Goal: Task Accomplishment & Management: Use online tool/utility

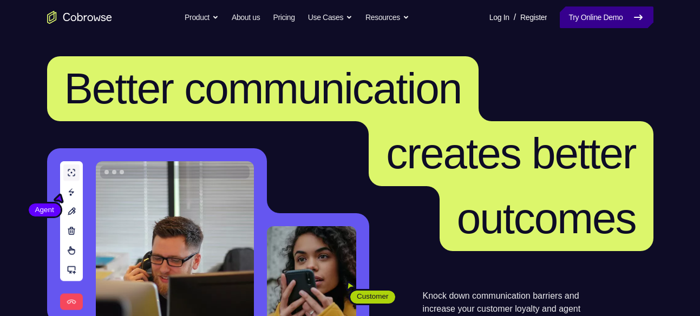
click at [600, 10] on link "Try Online Demo" at bounding box center [605, 17] width 93 height 22
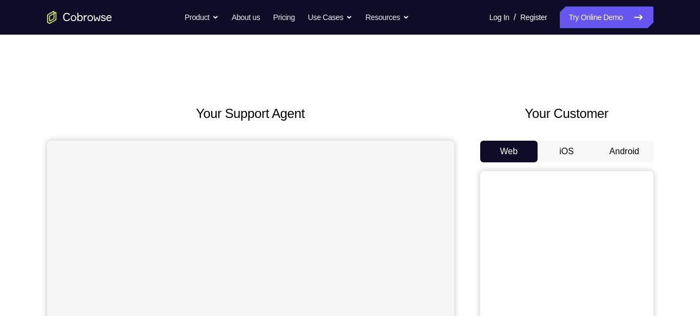
click at [609, 160] on button "Android" at bounding box center [624, 152] width 58 height 22
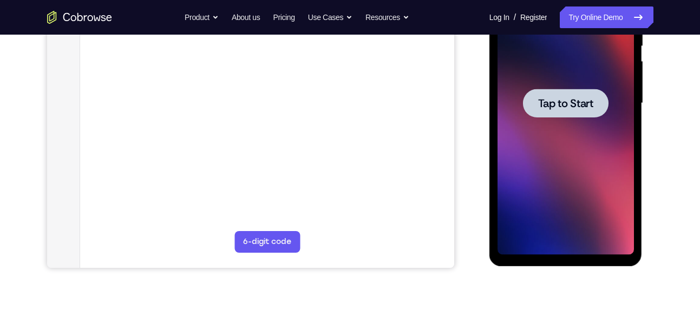
click at [590, 98] on span "Tap to Start" at bounding box center [565, 103] width 55 height 11
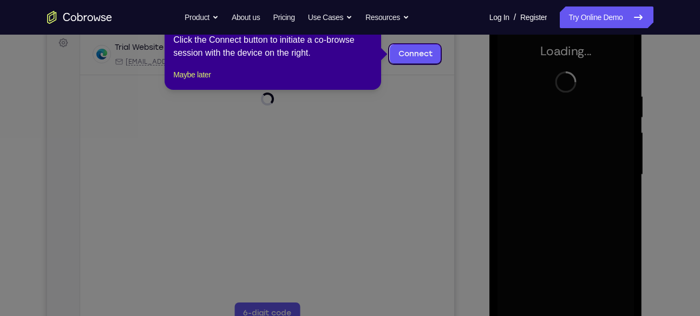
scroll to position [163, 0]
click at [471, 95] on icon at bounding box center [354, 158] width 708 height 316
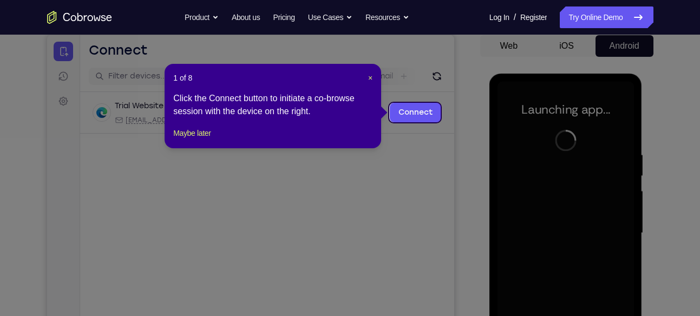
scroll to position [105, 0]
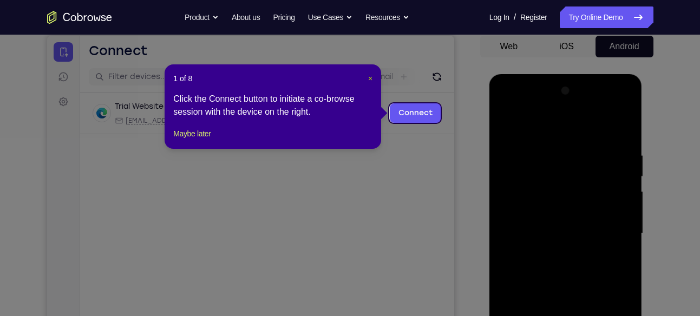
click at [371, 79] on span "×" at bounding box center [370, 78] width 4 height 9
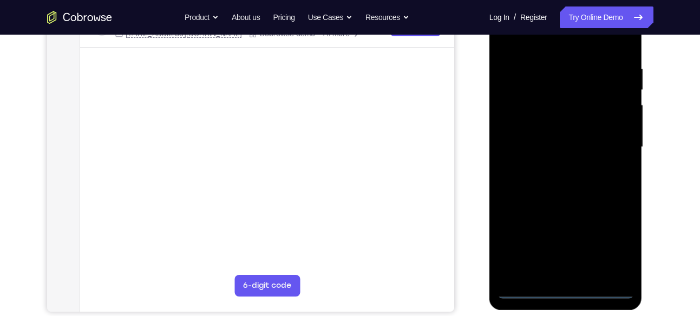
scroll to position [192, 0]
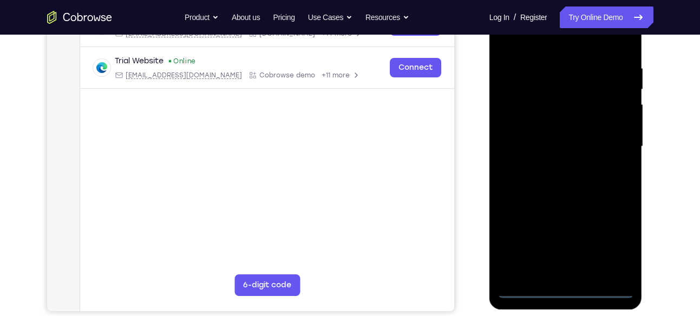
click at [558, 292] on div at bounding box center [565, 146] width 136 height 303
click at [624, 243] on div at bounding box center [565, 146] width 136 height 303
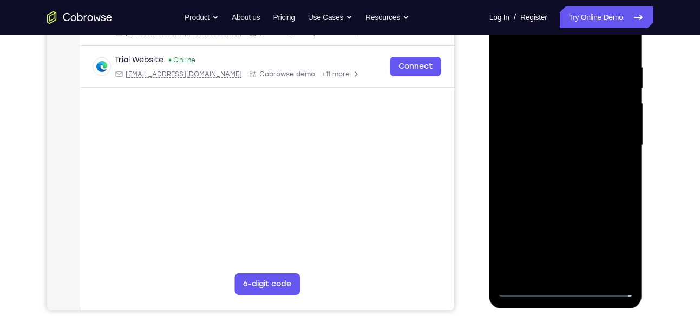
click at [559, 295] on div at bounding box center [565, 145] width 136 height 303
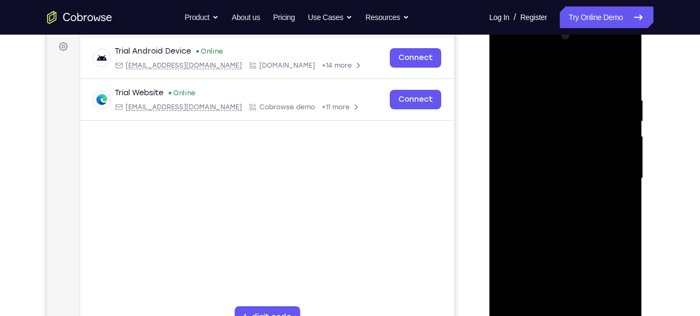
scroll to position [159, 0]
click at [611, 271] on div at bounding box center [565, 179] width 136 height 303
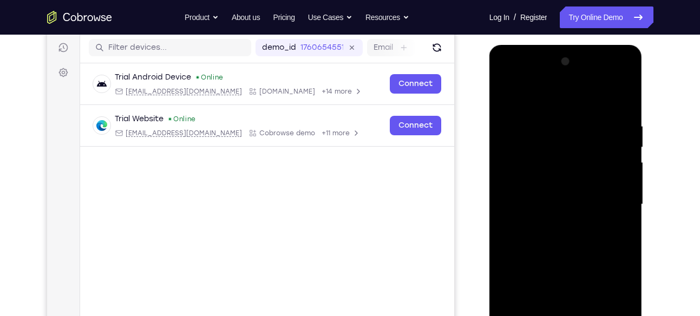
scroll to position [133, 0]
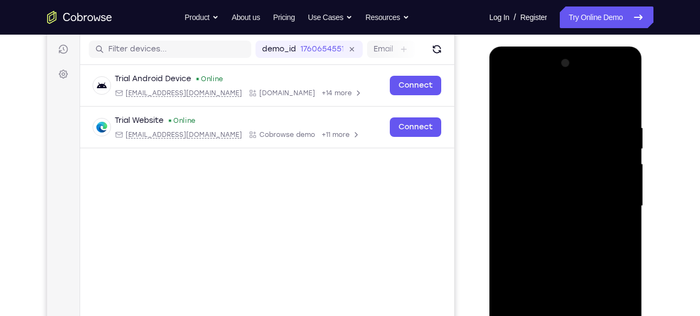
click at [509, 83] on div at bounding box center [565, 206] width 136 height 303
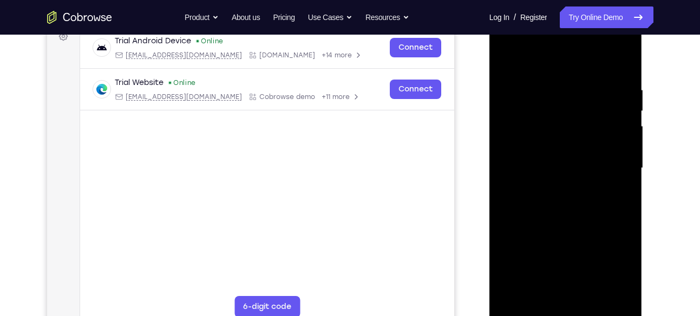
scroll to position [173, 0]
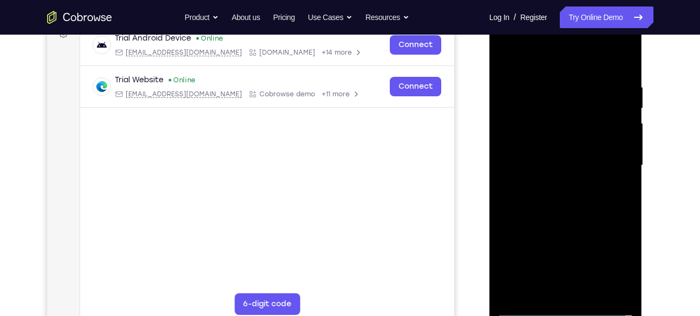
click at [609, 159] on div at bounding box center [565, 165] width 136 height 303
click at [554, 184] on div at bounding box center [565, 165] width 136 height 303
click at [564, 148] on div at bounding box center [565, 165] width 136 height 303
click at [557, 185] on div at bounding box center [565, 165] width 136 height 303
click at [558, 166] on div at bounding box center [565, 165] width 136 height 303
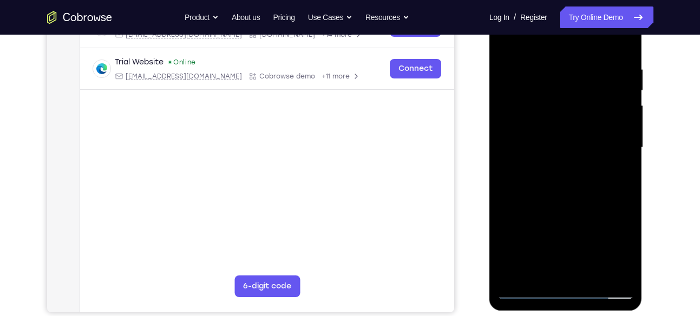
scroll to position [192, 0]
click at [561, 181] on div at bounding box center [565, 147] width 136 height 303
click at [572, 173] on div at bounding box center [565, 147] width 136 height 303
click at [624, 60] on div at bounding box center [565, 147] width 136 height 303
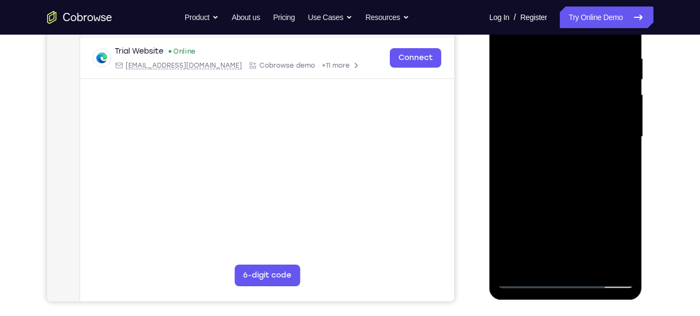
scroll to position [204, 0]
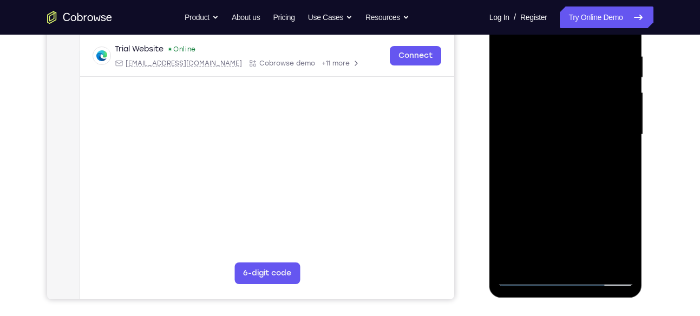
click at [620, 48] on div at bounding box center [565, 134] width 136 height 303
click at [551, 149] on div at bounding box center [565, 134] width 136 height 303
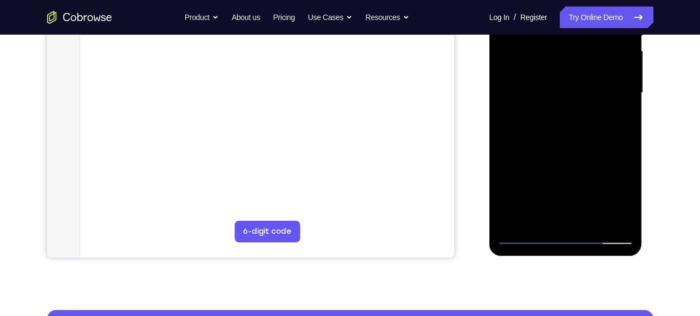
scroll to position [246, 0]
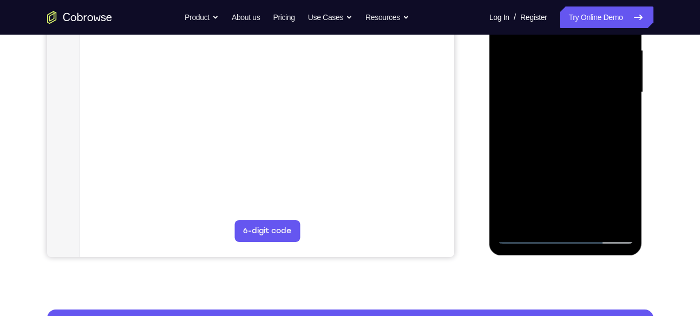
click at [567, 215] on div at bounding box center [565, 92] width 136 height 303
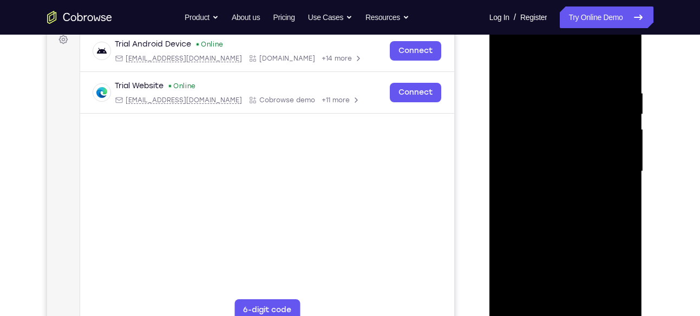
scroll to position [166, 0]
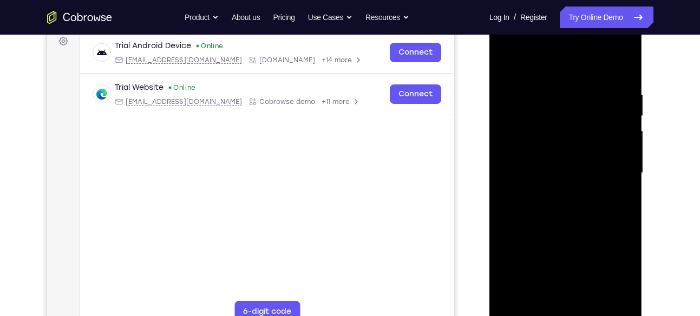
click at [611, 69] on div at bounding box center [565, 173] width 136 height 303
click at [623, 85] on div at bounding box center [565, 173] width 136 height 303
click at [560, 122] on div at bounding box center [565, 173] width 136 height 303
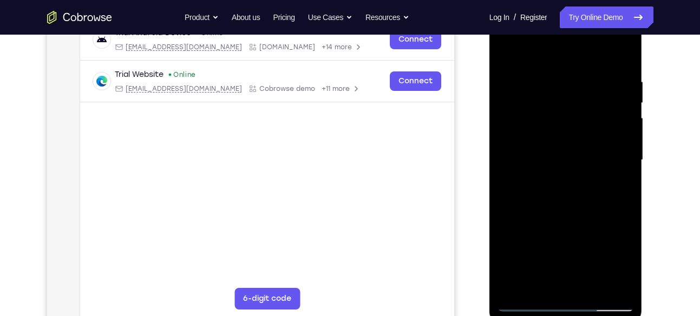
scroll to position [179, 0]
click at [618, 63] on div at bounding box center [565, 159] width 136 height 303
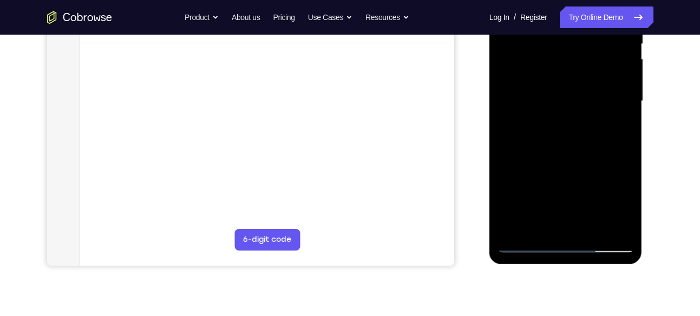
scroll to position [236, 0]
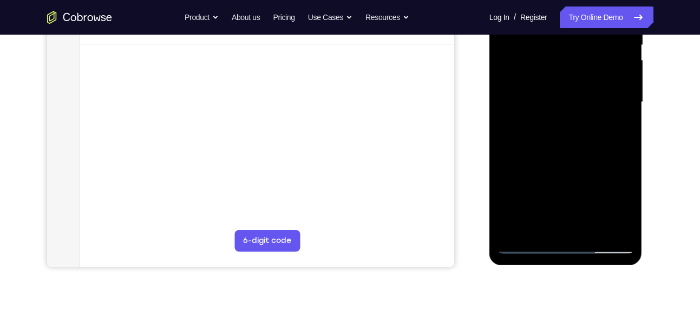
click at [587, 227] on div at bounding box center [565, 102] width 136 height 303
click at [582, 159] on div at bounding box center [565, 102] width 136 height 303
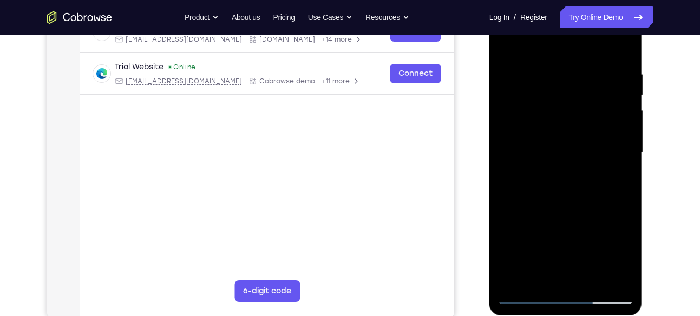
scroll to position [185, 0]
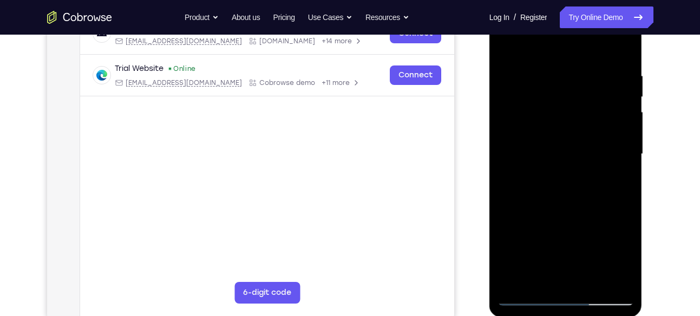
drag, startPoint x: 591, startPoint y: 104, endPoint x: 630, endPoint y: 93, distance: 40.7
click at [630, 93] on div at bounding box center [565, 154] width 136 height 303
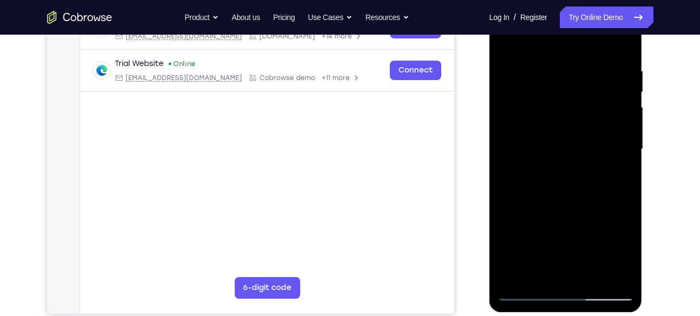
drag, startPoint x: 578, startPoint y: 143, endPoint x: 575, endPoint y: 164, distance: 20.7
click at [575, 164] on div at bounding box center [565, 149] width 136 height 303
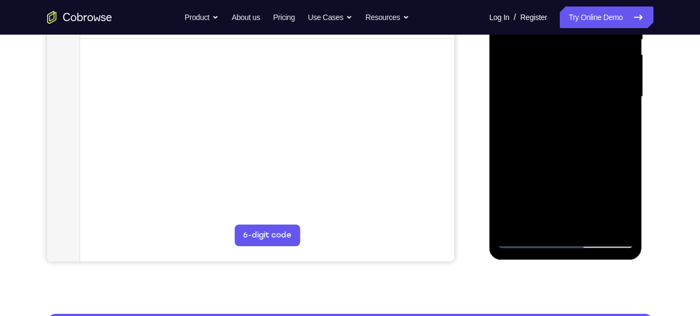
scroll to position [241, 0]
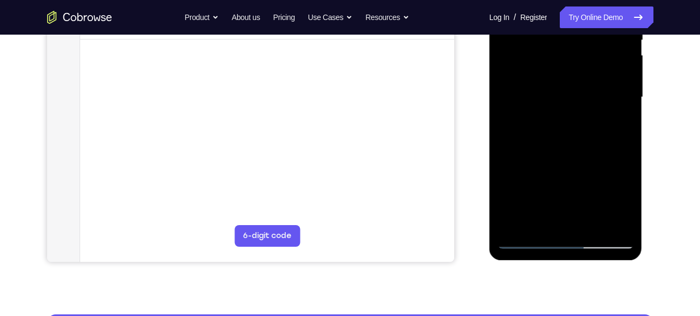
click at [516, 157] on div at bounding box center [565, 97] width 136 height 303
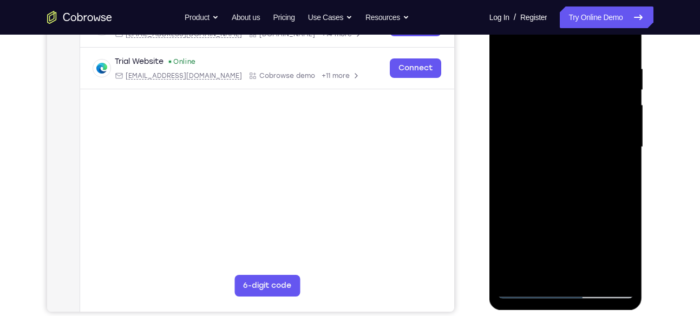
scroll to position [191, 0]
click at [524, 39] on div at bounding box center [565, 147] width 136 height 303
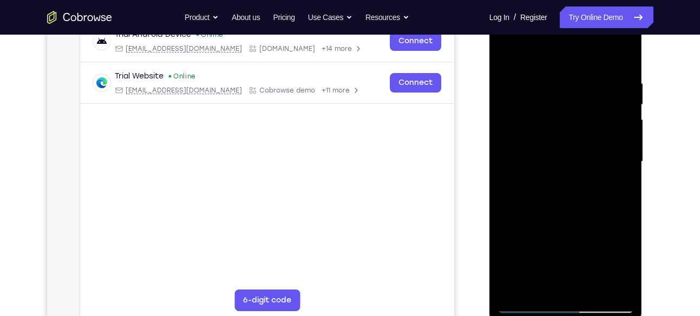
scroll to position [176, 0]
click at [508, 48] on div at bounding box center [565, 162] width 136 height 303
click at [506, 51] on div at bounding box center [565, 162] width 136 height 303
click at [511, 47] on div at bounding box center [565, 162] width 136 height 303
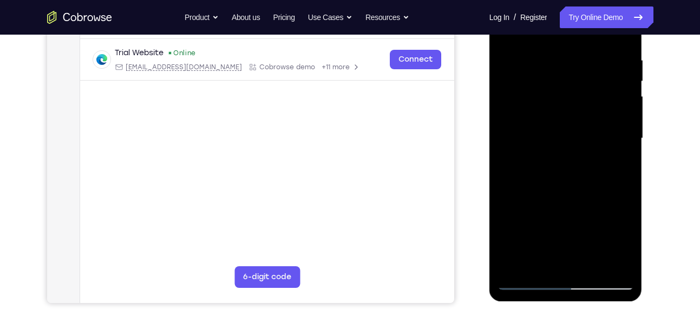
scroll to position [176, 0]
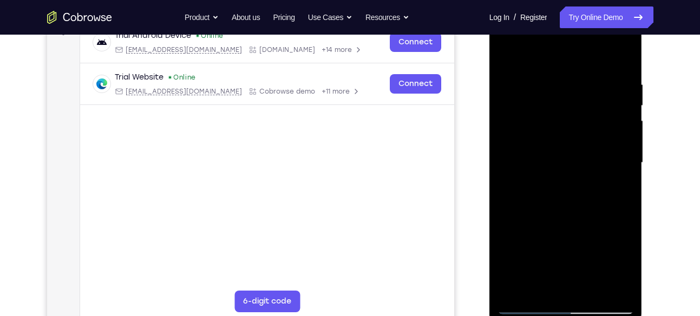
click at [582, 80] on div at bounding box center [565, 162] width 136 height 303
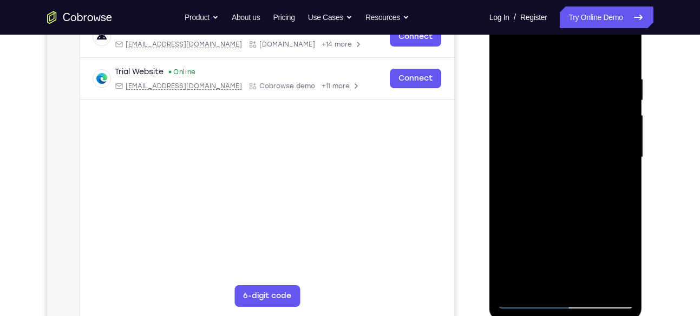
scroll to position [193, 0]
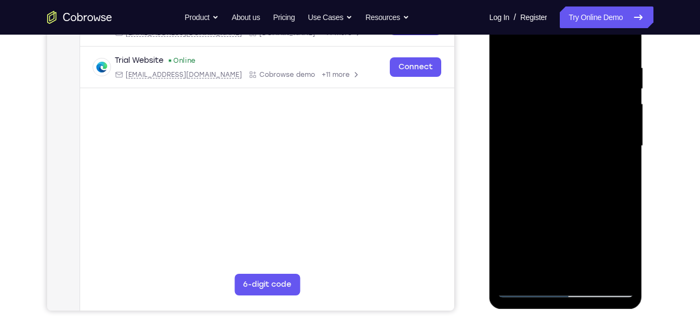
click at [615, 115] on div at bounding box center [565, 146] width 136 height 303
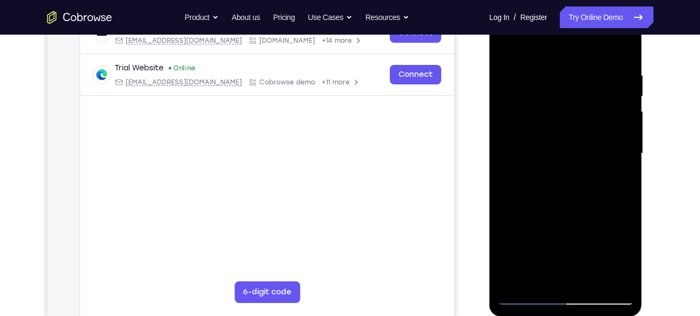
scroll to position [182, 0]
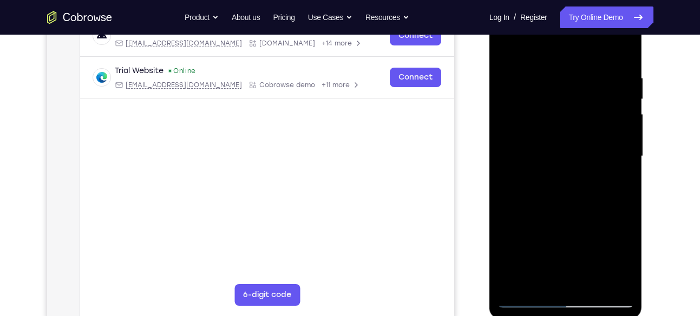
click at [615, 115] on div at bounding box center [565, 156] width 136 height 303
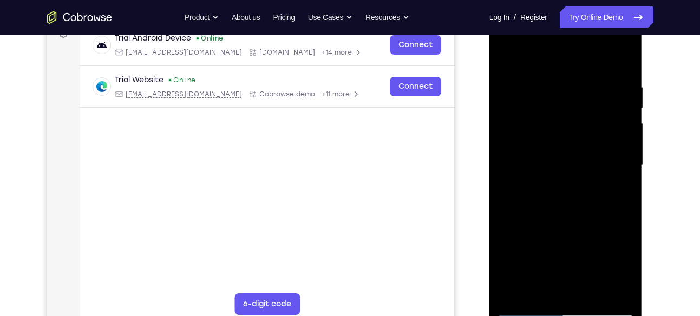
scroll to position [174, 0]
click at [502, 122] on div at bounding box center [565, 165] width 136 height 303
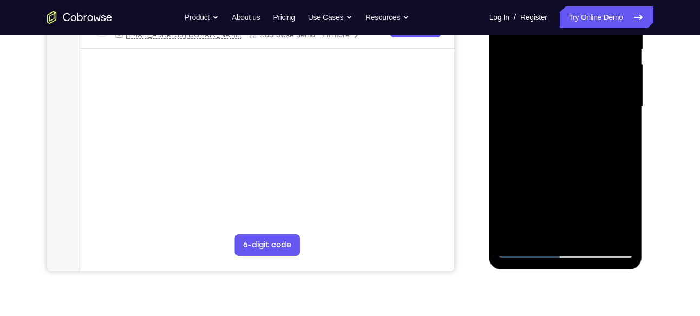
scroll to position [233, 0]
click at [620, 115] on div at bounding box center [565, 106] width 136 height 303
click at [504, 120] on div at bounding box center [565, 106] width 136 height 303
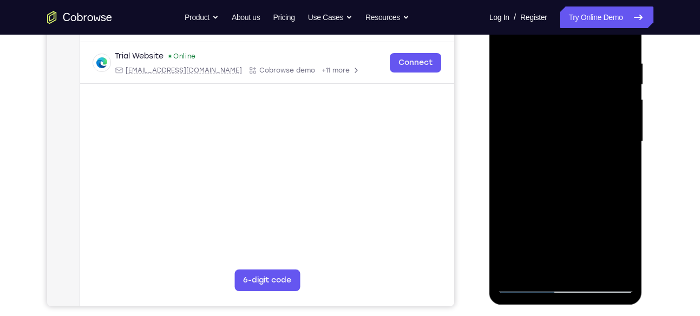
scroll to position [196, 0]
click at [625, 118] on div at bounding box center [565, 142] width 136 height 303
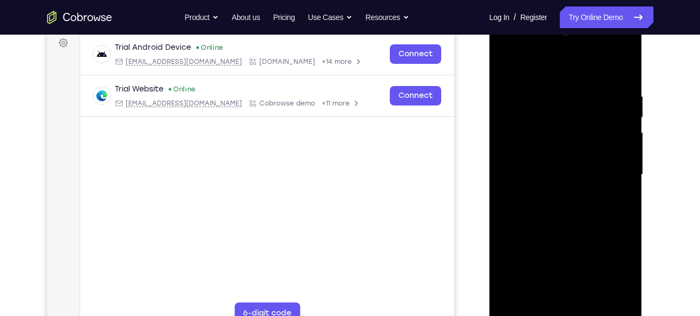
scroll to position [163, 0]
click at [621, 71] on div at bounding box center [565, 175] width 136 height 303
click at [550, 89] on div at bounding box center [565, 175] width 136 height 303
click at [620, 71] on div at bounding box center [565, 175] width 136 height 303
click at [627, 66] on div at bounding box center [565, 175] width 136 height 303
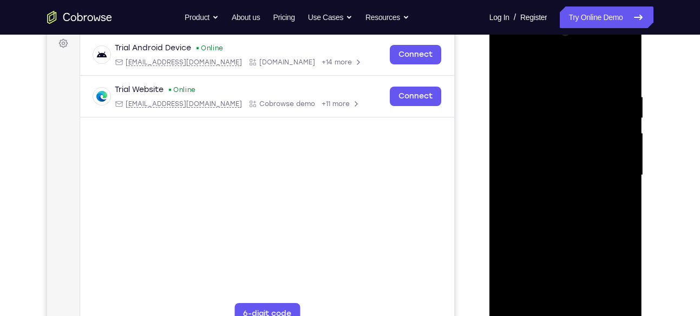
click at [507, 62] on div at bounding box center [565, 175] width 136 height 303
click at [625, 61] on div at bounding box center [565, 175] width 136 height 303
click at [509, 63] on div at bounding box center [565, 175] width 136 height 303
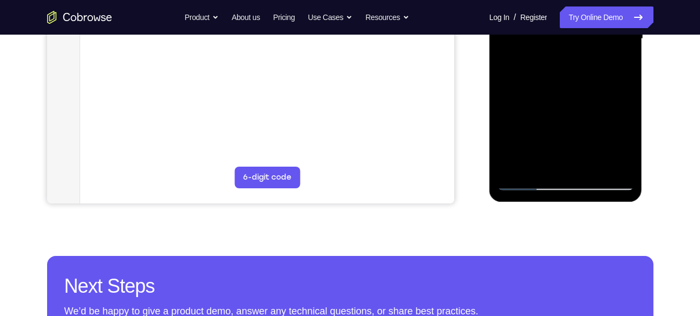
scroll to position [301, 0]
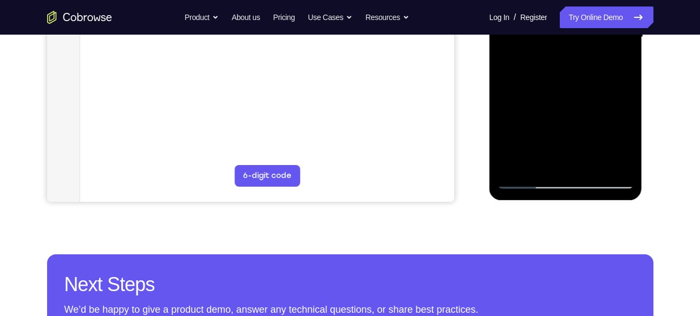
drag, startPoint x: 534, startPoint y: 124, endPoint x: 522, endPoint y: 43, distance: 82.6
click at [522, 43] on div at bounding box center [565, 37] width 136 height 303
drag, startPoint x: 570, startPoint y: 127, endPoint x: 564, endPoint y: 45, distance: 81.9
click at [564, 45] on div at bounding box center [565, 37] width 136 height 303
drag, startPoint x: 570, startPoint y: 117, endPoint x: 561, endPoint y: 11, distance: 105.9
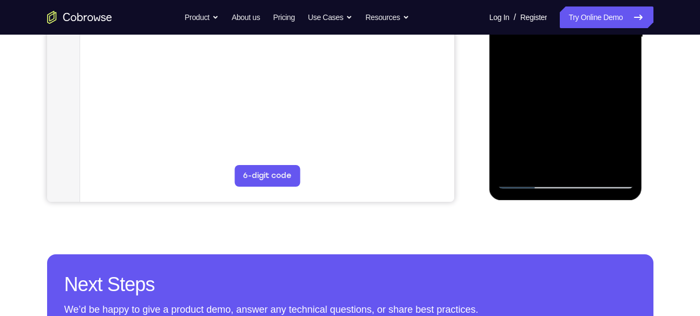
click at [561, 11] on div at bounding box center [565, 37] width 136 height 303
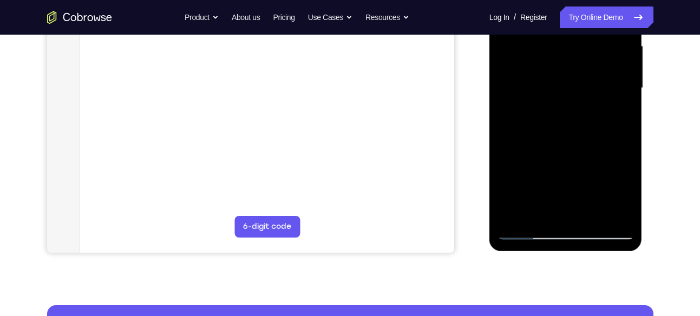
scroll to position [250, 0]
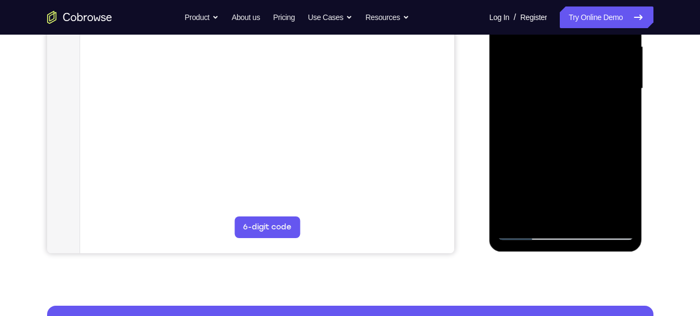
click at [623, 110] on div at bounding box center [565, 88] width 136 height 303
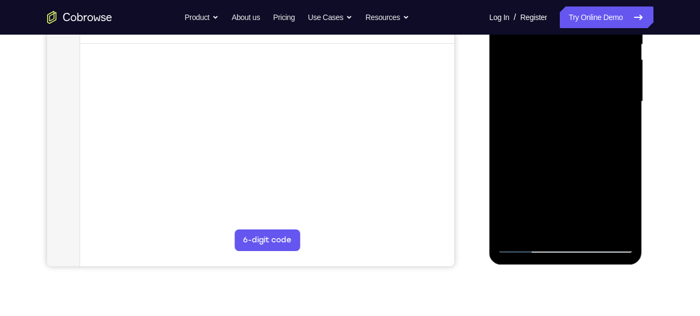
scroll to position [238, 0]
click at [628, 129] on div at bounding box center [565, 101] width 136 height 303
click at [628, 130] on div at bounding box center [565, 101] width 136 height 303
click at [626, 129] on div at bounding box center [565, 101] width 136 height 303
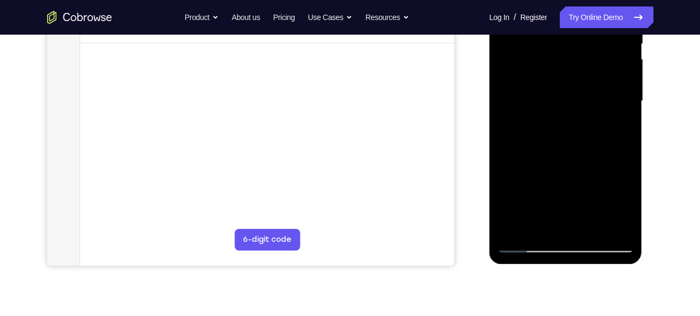
click at [626, 129] on div at bounding box center [565, 101] width 136 height 303
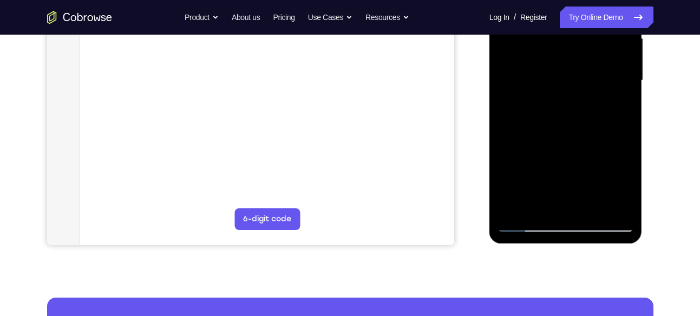
scroll to position [262, 0]
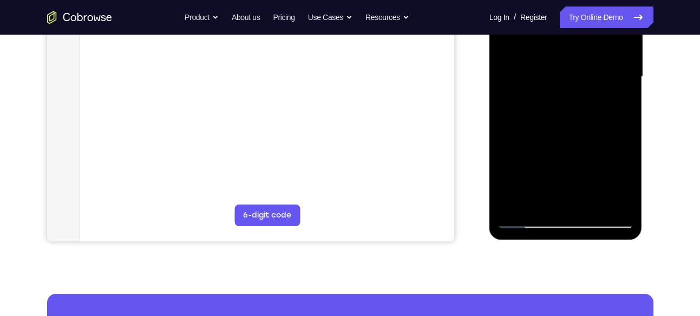
drag, startPoint x: 587, startPoint y: 155, endPoint x: 583, endPoint y: 60, distance: 95.3
click at [583, 60] on div at bounding box center [565, 76] width 136 height 303
drag, startPoint x: 558, startPoint y: 122, endPoint x: 558, endPoint y: 108, distance: 14.6
click at [558, 108] on div at bounding box center [565, 76] width 136 height 303
click at [505, 84] on div at bounding box center [565, 76] width 136 height 303
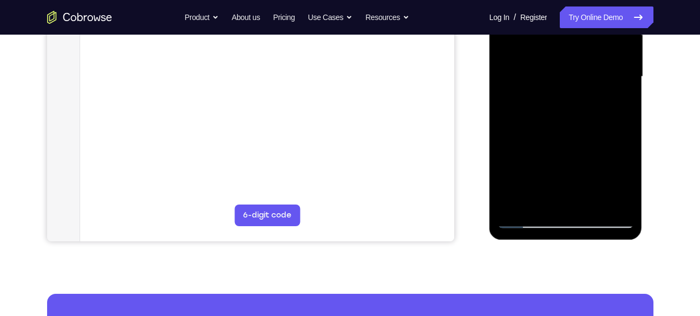
drag, startPoint x: 564, startPoint y: 136, endPoint x: 546, endPoint y: 30, distance: 107.5
click at [546, 30] on div at bounding box center [565, 76] width 136 height 303
drag, startPoint x: 562, startPoint y: 124, endPoint x: 552, endPoint y: 44, distance: 80.1
click at [552, 44] on div at bounding box center [565, 76] width 136 height 303
click at [507, 143] on div at bounding box center [565, 76] width 136 height 303
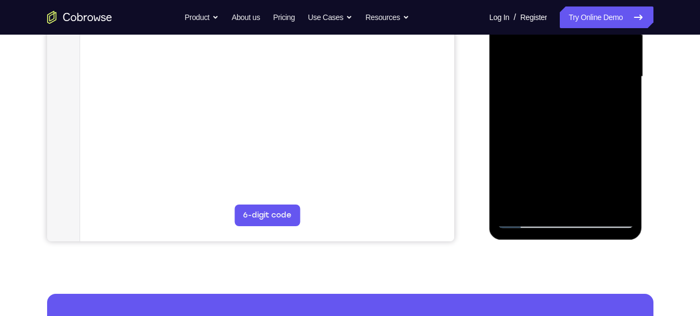
drag, startPoint x: 567, startPoint y: 139, endPoint x: 549, endPoint y: 36, distance: 104.4
click at [549, 36] on div at bounding box center [565, 76] width 136 height 303
drag, startPoint x: 564, startPoint y: 136, endPoint x: 557, endPoint y: 61, distance: 75.5
click at [557, 61] on div at bounding box center [565, 76] width 136 height 303
drag, startPoint x: 578, startPoint y: 123, endPoint x: 572, endPoint y: 95, distance: 29.4
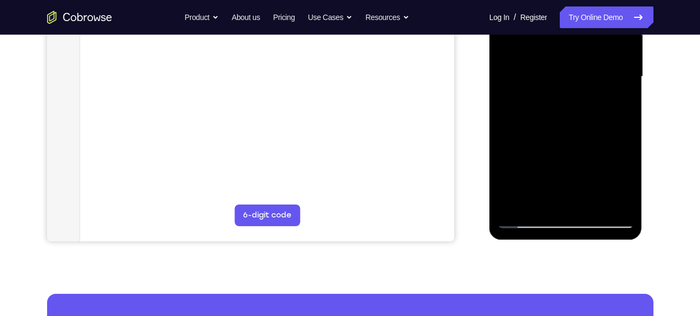
click at [572, 95] on div at bounding box center [565, 76] width 136 height 303
drag, startPoint x: 592, startPoint y: 97, endPoint x: 591, endPoint y: 121, distance: 24.4
click at [591, 121] on div at bounding box center [565, 76] width 136 height 303
click at [625, 102] on div at bounding box center [565, 76] width 136 height 303
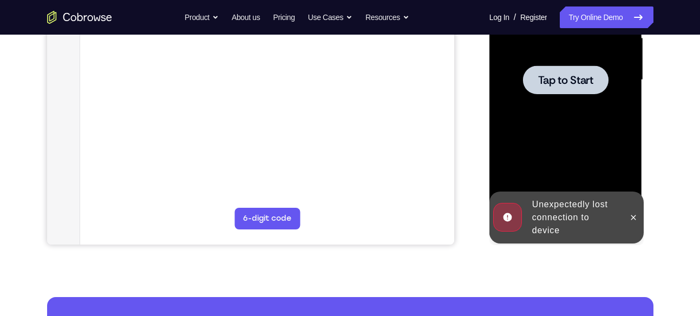
scroll to position [220, 0]
